Goal: Information Seeking & Learning: Learn about a topic

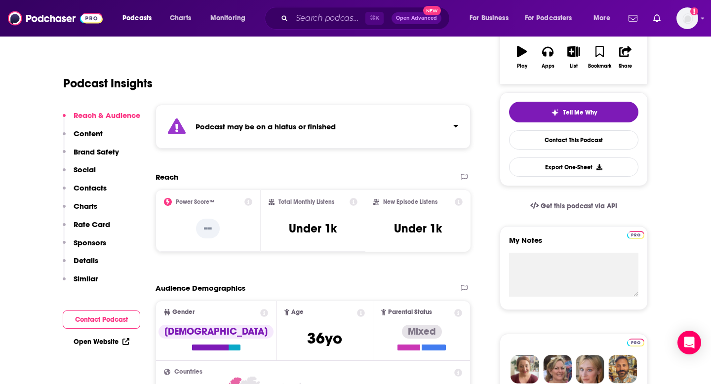
scroll to position [165, 0]
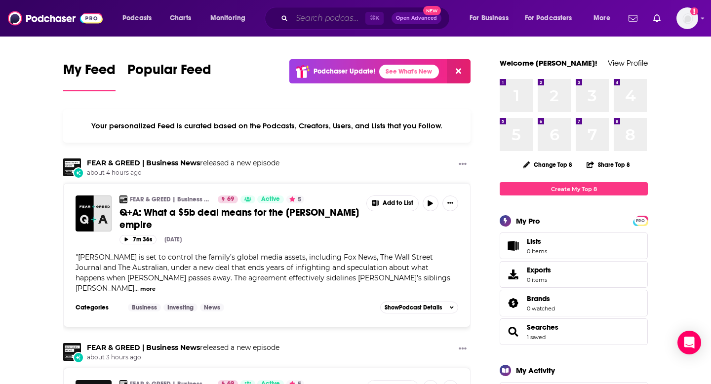
click at [304, 25] on input "Search podcasts, credits, & more..." at bounding box center [329, 18] width 74 height 16
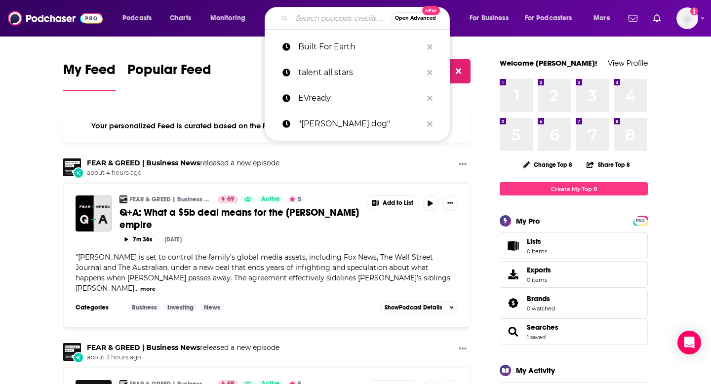
paste input "Pet Food Science Podcast"
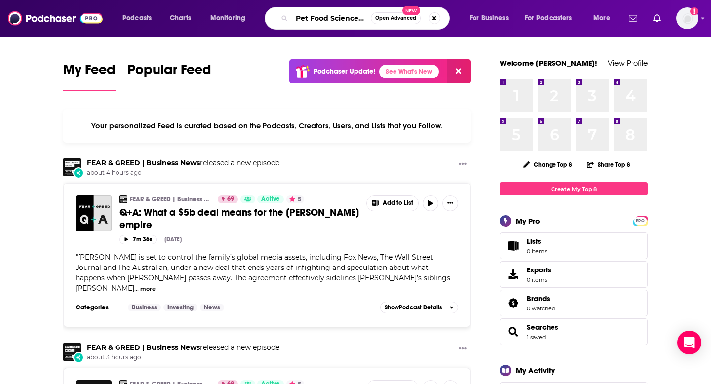
scroll to position [0, 24]
type input "Pet Food Science Podcast"
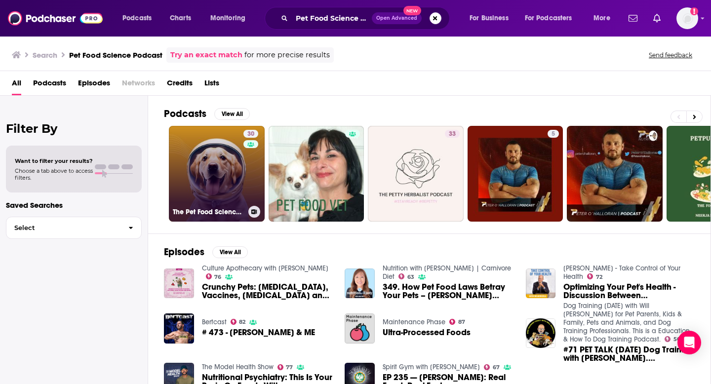
click at [220, 179] on link "30 The Pet Food Science Podcast Show" at bounding box center [217, 174] width 96 height 96
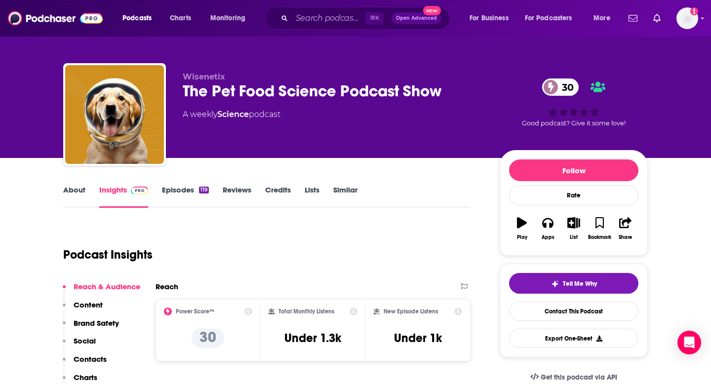
scroll to position [7, 0]
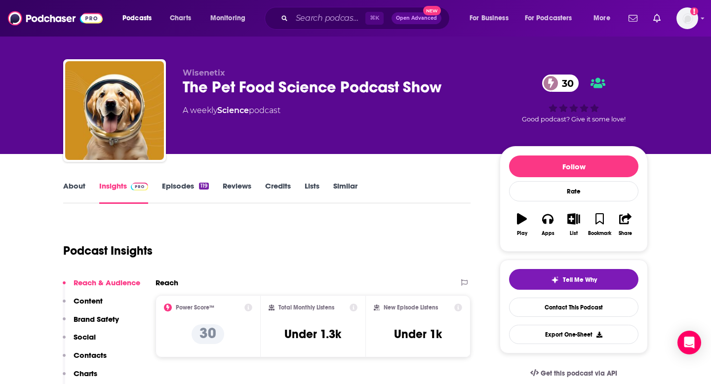
click at [78, 185] on link "About" at bounding box center [74, 192] width 22 height 23
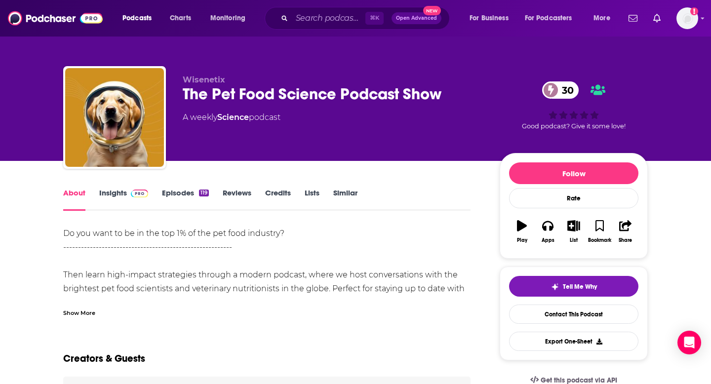
click at [334, 96] on div "The Pet Food Science Podcast Show 30" at bounding box center [333, 93] width 301 height 19
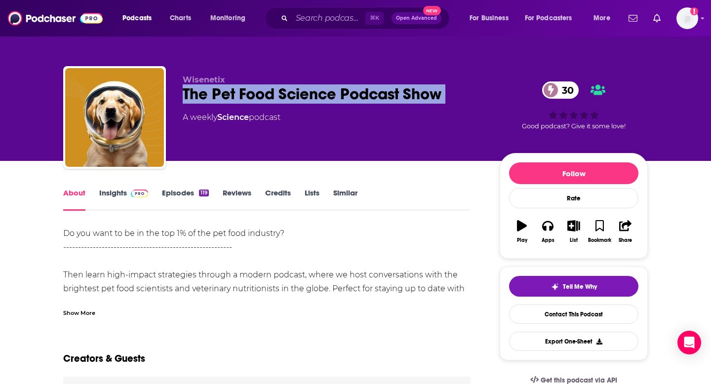
click at [334, 96] on div "The Pet Food Science Podcast Show 30" at bounding box center [333, 93] width 301 height 19
copy div "The Pet Food Science Podcast Show 30"
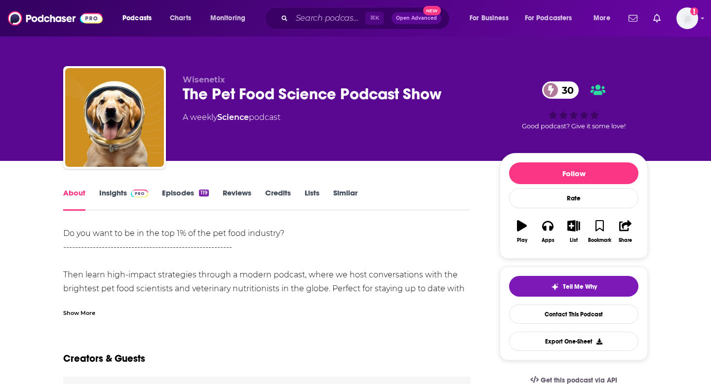
click at [186, 191] on link "Episodes 119" at bounding box center [185, 199] width 47 height 23
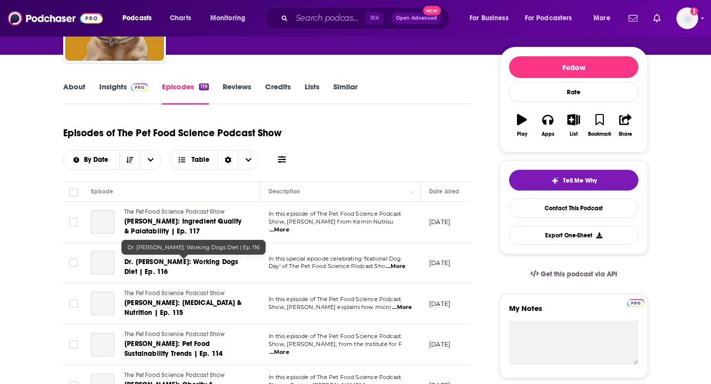
scroll to position [136, 0]
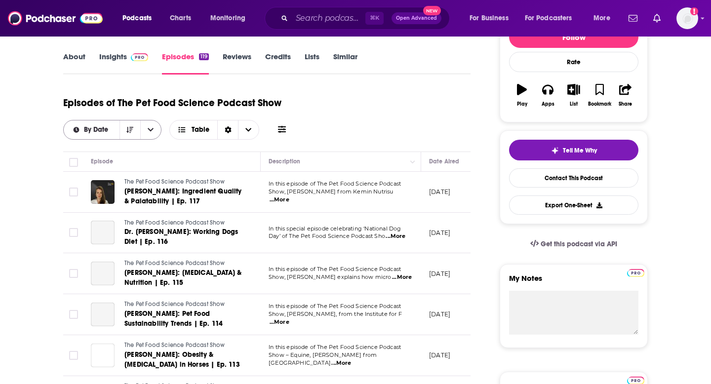
click at [156, 131] on button "open menu" at bounding box center [150, 129] width 21 height 19
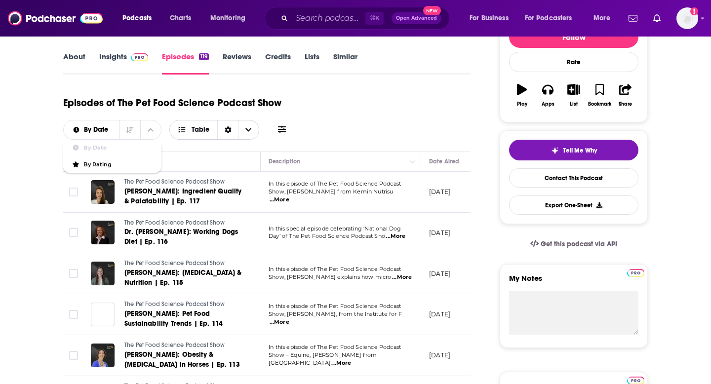
click at [243, 127] on span "Choose View" at bounding box center [248, 129] width 21 height 19
click at [328, 126] on div "Episodes of The Pet Food Science Podcast Show By Date Table Card Table" at bounding box center [266, 114] width 407 height 49
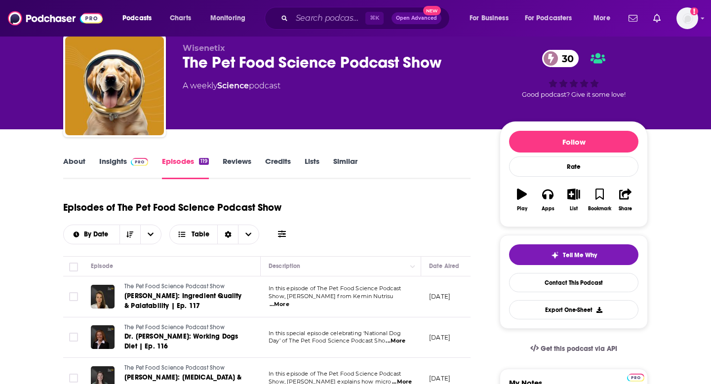
scroll to position [0, 0]
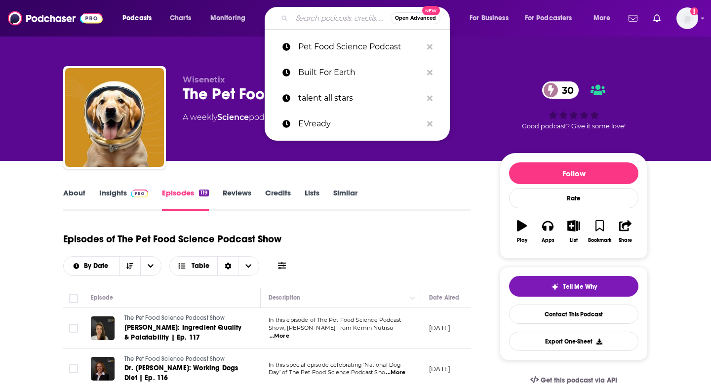
click at [324, 15] on input "Search podcasts, credits, & more..." at bounding box center [341, 18] width 99 height 16
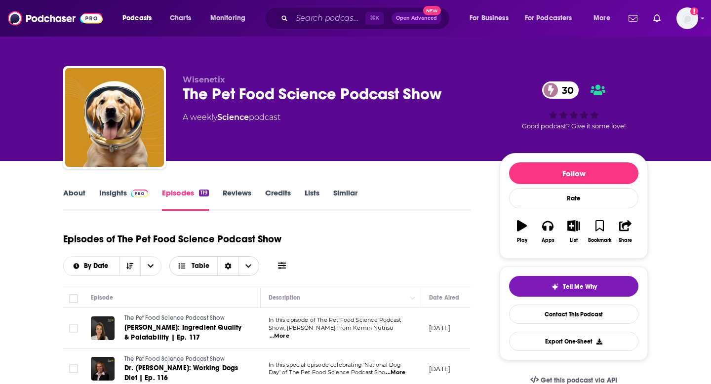
click at [226, 263] on icon "Sort Direction" at bounding box center [228, 266] width 7 height 7
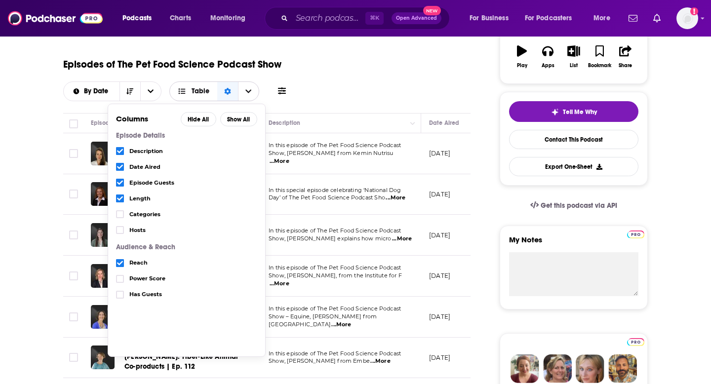
scroll to position [181, 0]
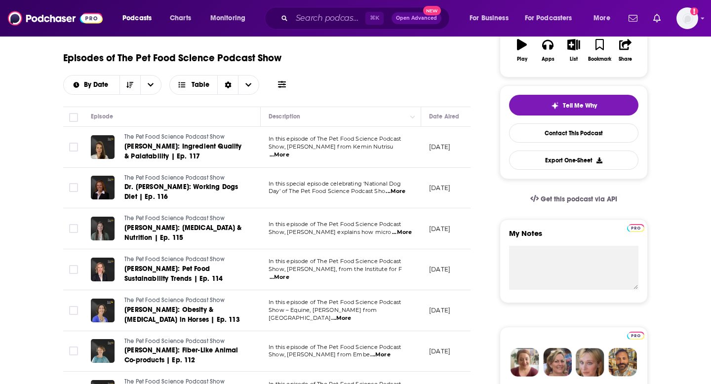
click at [284, 87] on icon at bounding box center [282, 84] width 8 height 7
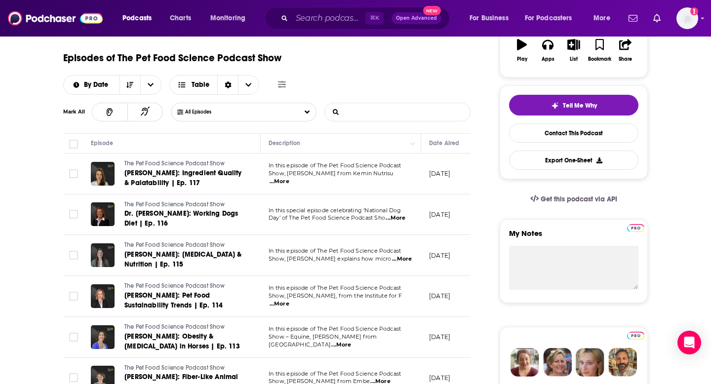
click at [350, 116] on input "List Search Input" at bounding box center [376, 112] width 103 height 18
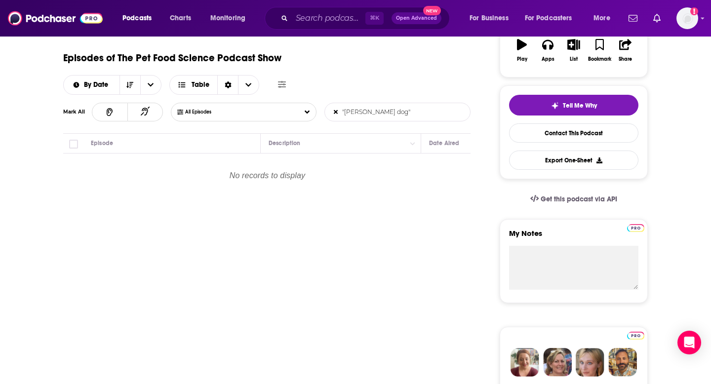
click at [350, 115] on input ""[PERSON_NAME] dog"" at bounding box center [376, 112] width 103 height 18
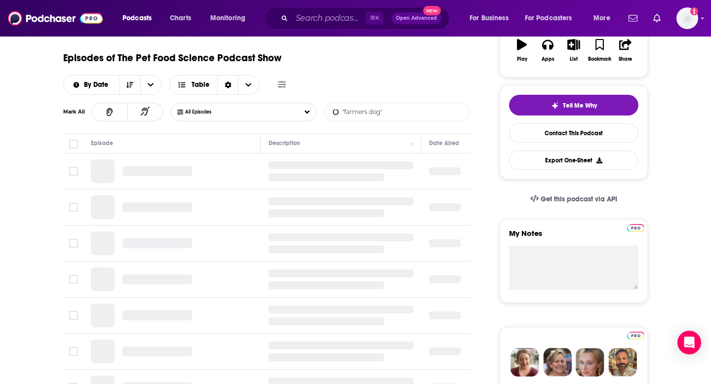
type input ""farmers dog""
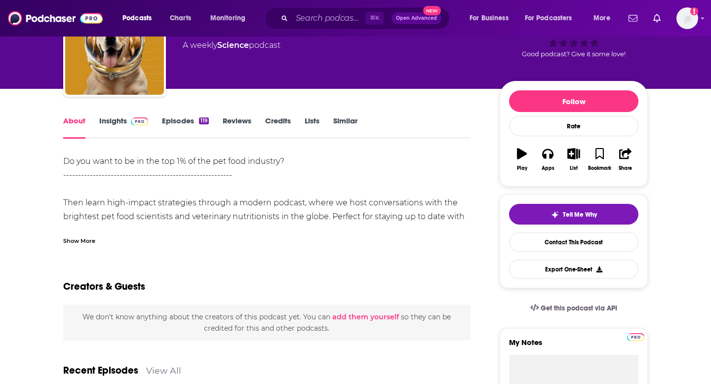
scroll to position [53, 0]
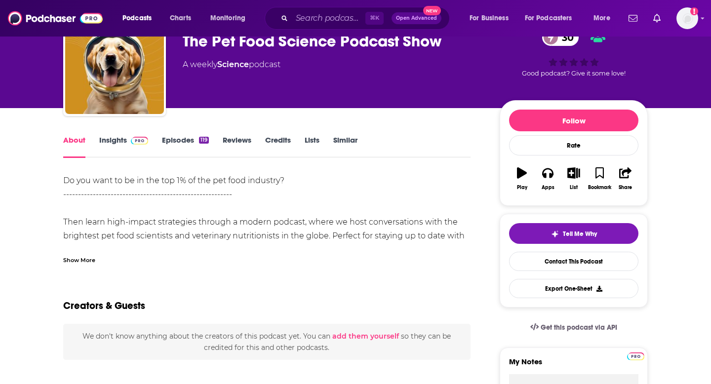
click at [177, 140] on link "Episodes 119" at bounding box center [185, 146] width 47 height 23
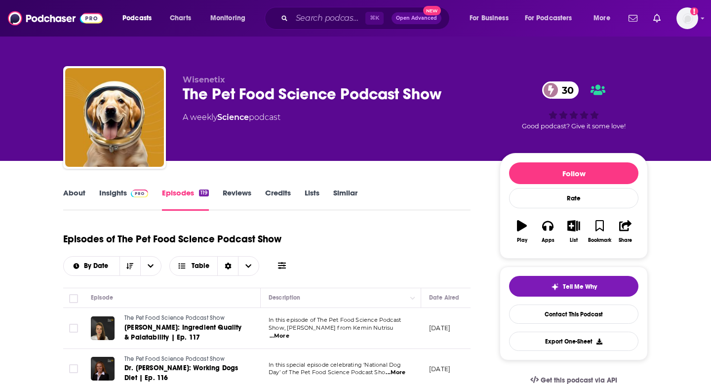
click at [279, 267] on icon at bounding box center [282, 266] width 8 height 8
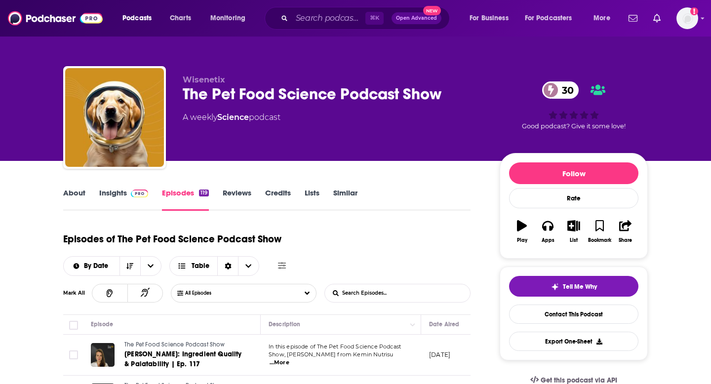
click at [351, 289] on input "List Search Input" at bounding box center [376, 293] width 103 height 18
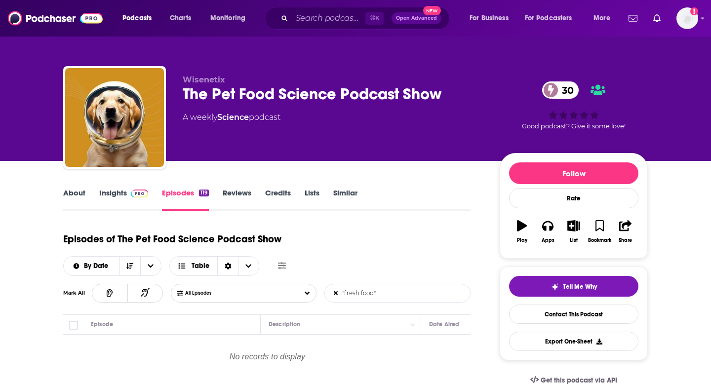
type input ""fresh food""
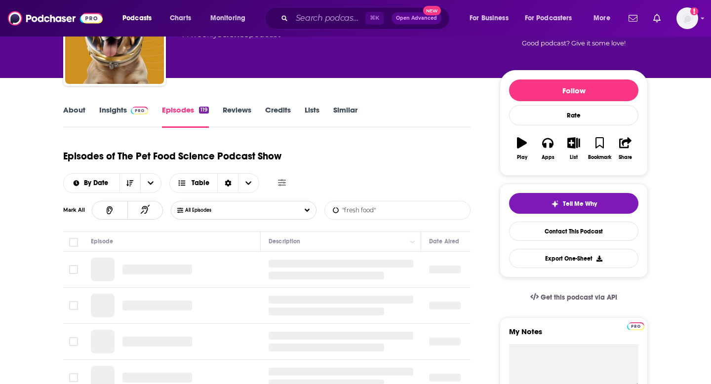
scroll to position [103, 0]
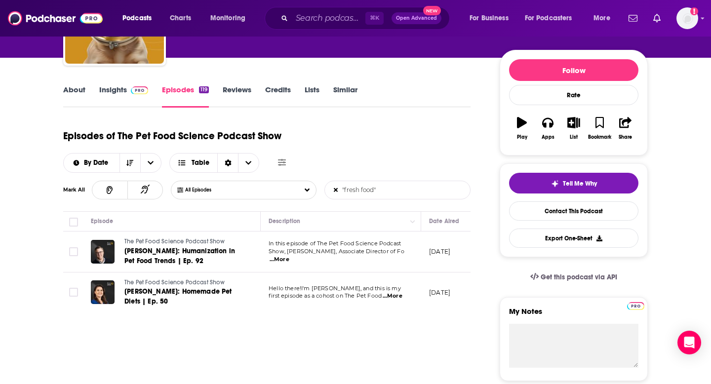
click at [83, 87] on link "About" at bounding box center [74, 96] width 22 height 23
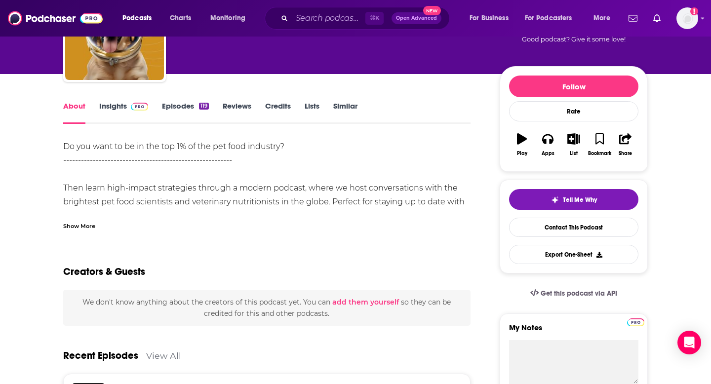
scroll to position [82, 0]
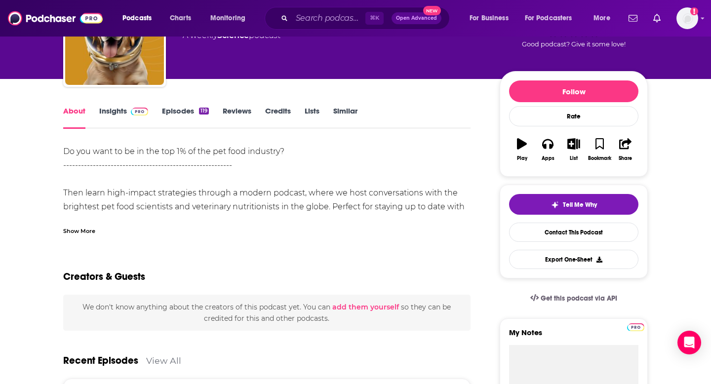
click at [179, 106] on link "Episodes 119" at bounding box center [185, 117] width 47 height 23
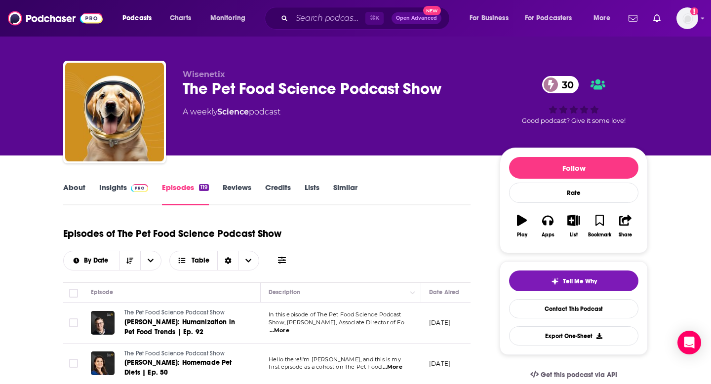
scroll to position [7, 0]
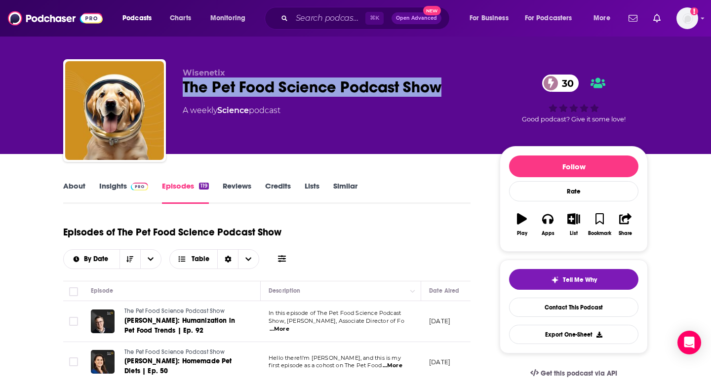
drag, startPoint x: 181, startPoint y: 87, endPoint x: 451, endPoint y: 89, distance: 269.6
click at [451, 89] on div "Wisenetix The Pet Food Science Podcast Show 30 A weekly Science podcast 30 Good…" at bounding box center [355, 112] width 585 height 107
copy h2 "The Pet Food Science Podcast Show"
